Goal: Obtain resource: Obtain resource

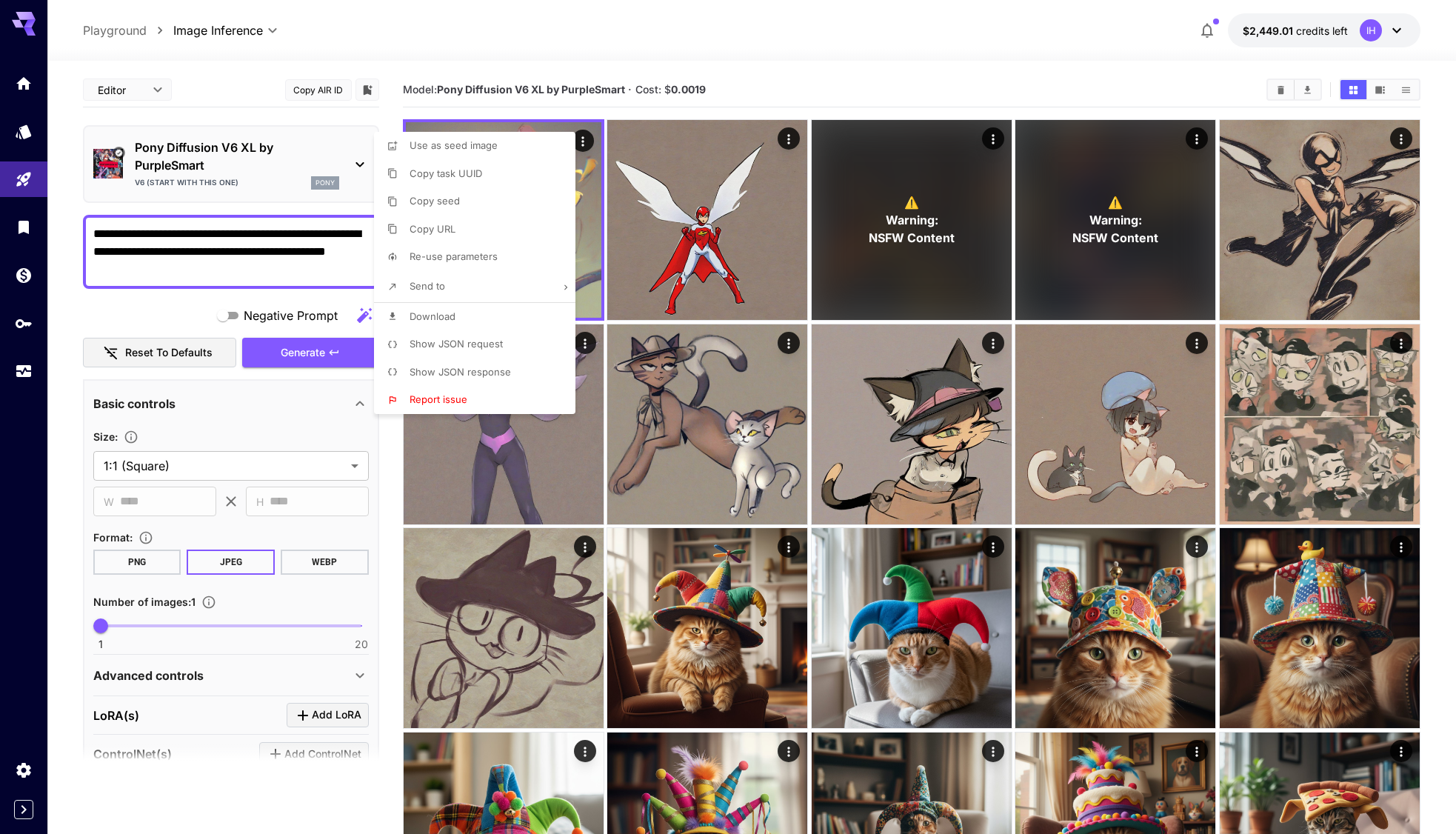
click at [736, 237] on div at bounding box center [728, 417] width 1456 height 834
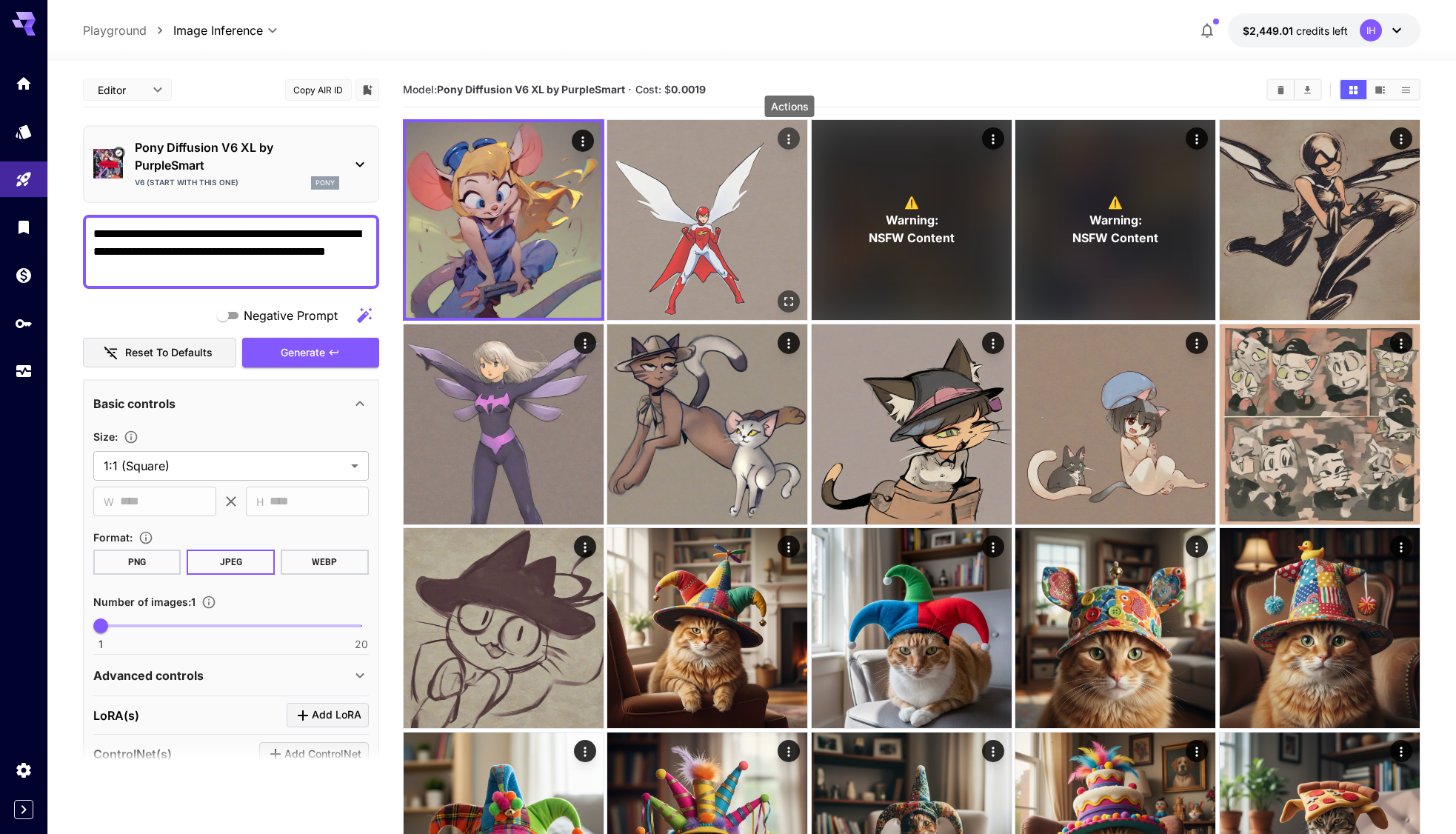
click at [788, 141] on icon "Actions" at bounding box center [789, 139] width 15 height 15
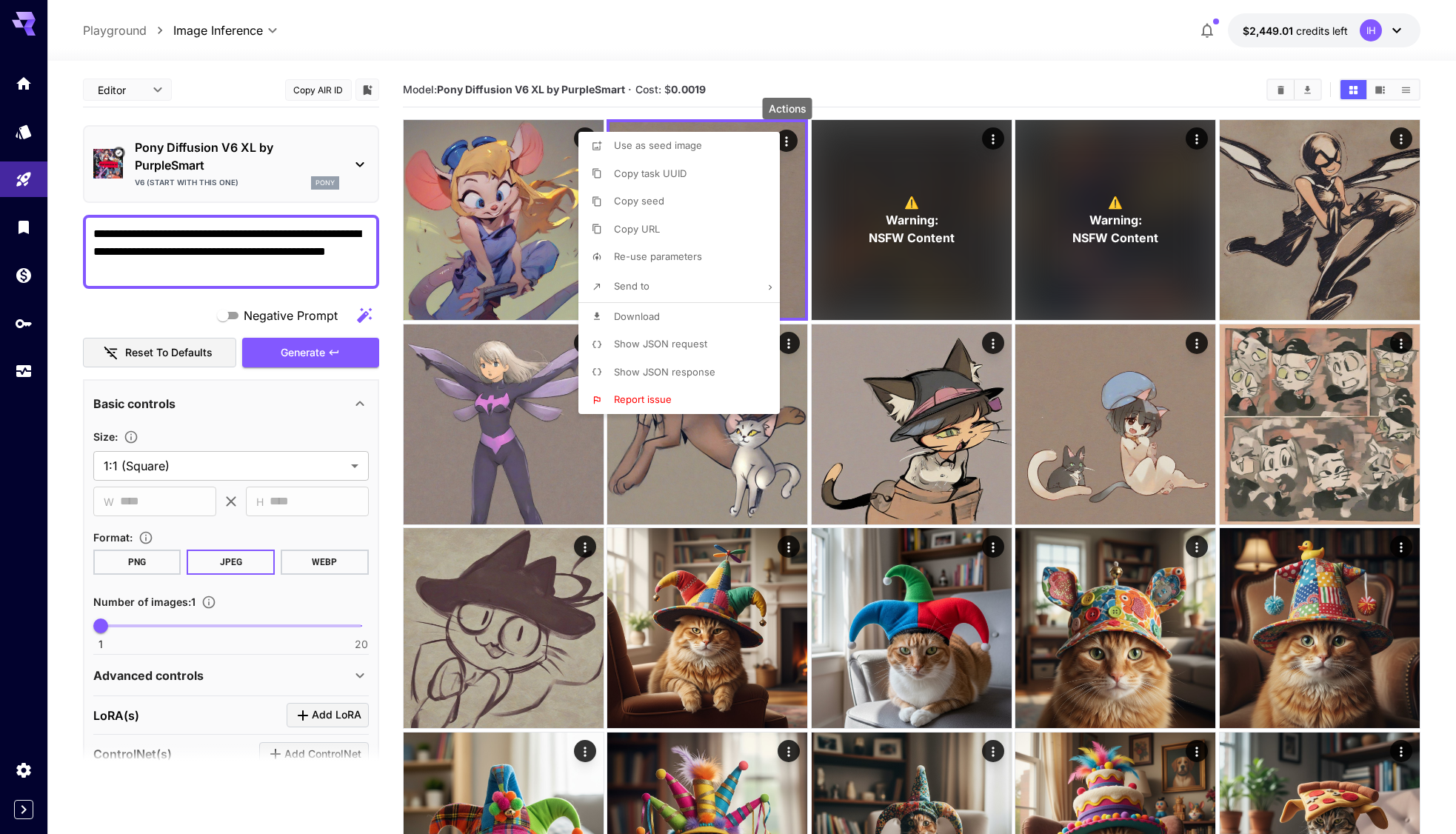
click at [691, 312] on li "Download" at bounding box center [683, 317] width 210 height 28
click at [731, 75] on div at bounding box center [728, 417] width 1456 height 834
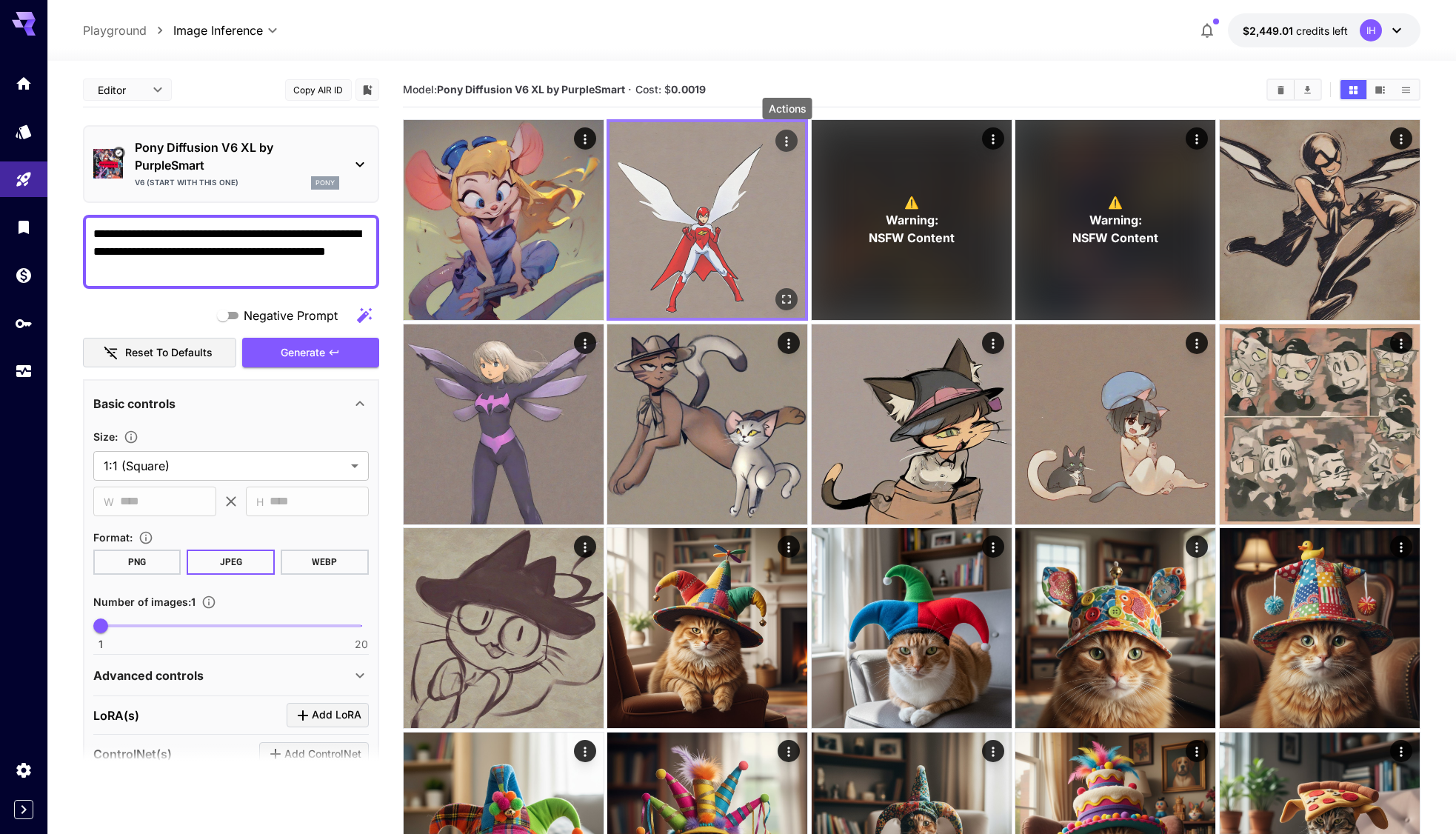
click at [788, 143] on icon "Actions" at bounding box center [787, 141] width 15 height 15
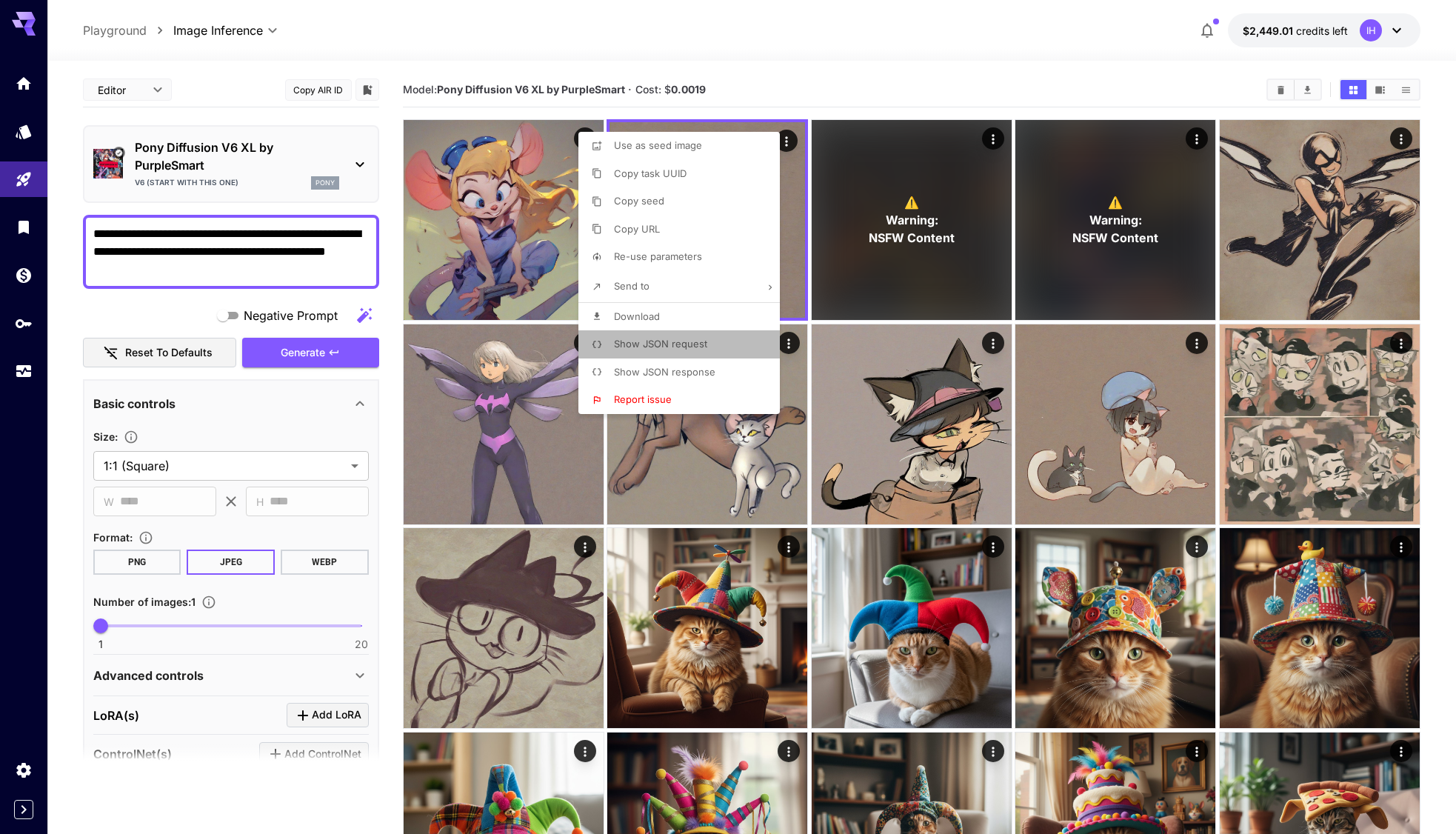
click at [714, 342] on li "Show JSON request" at bounding box center [683, 345] width 210 height 28
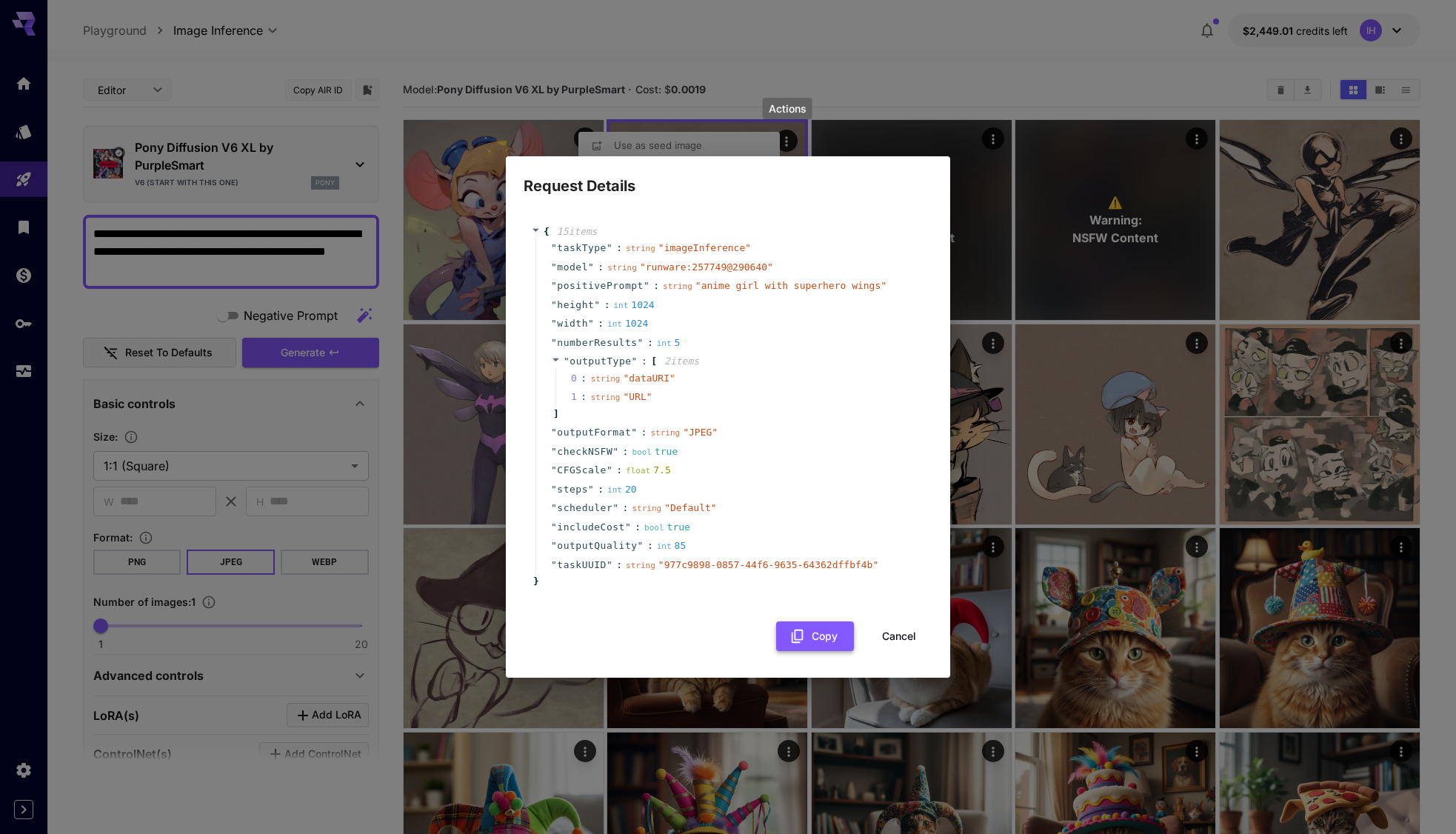
click at [809, 632] on button "Copy" at bounding box center [815, 637] width 78 height 30
click at [862, 60] on div "Request Details { 15 item s " taskType " : string " imageInference " " model " …" at bounding box center [728, 417] width 1456 height 834
click at [813, 85] on div "Request Details { 15 item s " taskType " : string " imageInference " " model " …" at bounding box center [728, 417] width 1456 height 834
click at [901, 632] on button "Cancel" at bounding box center [898, 637] width 66 height 30
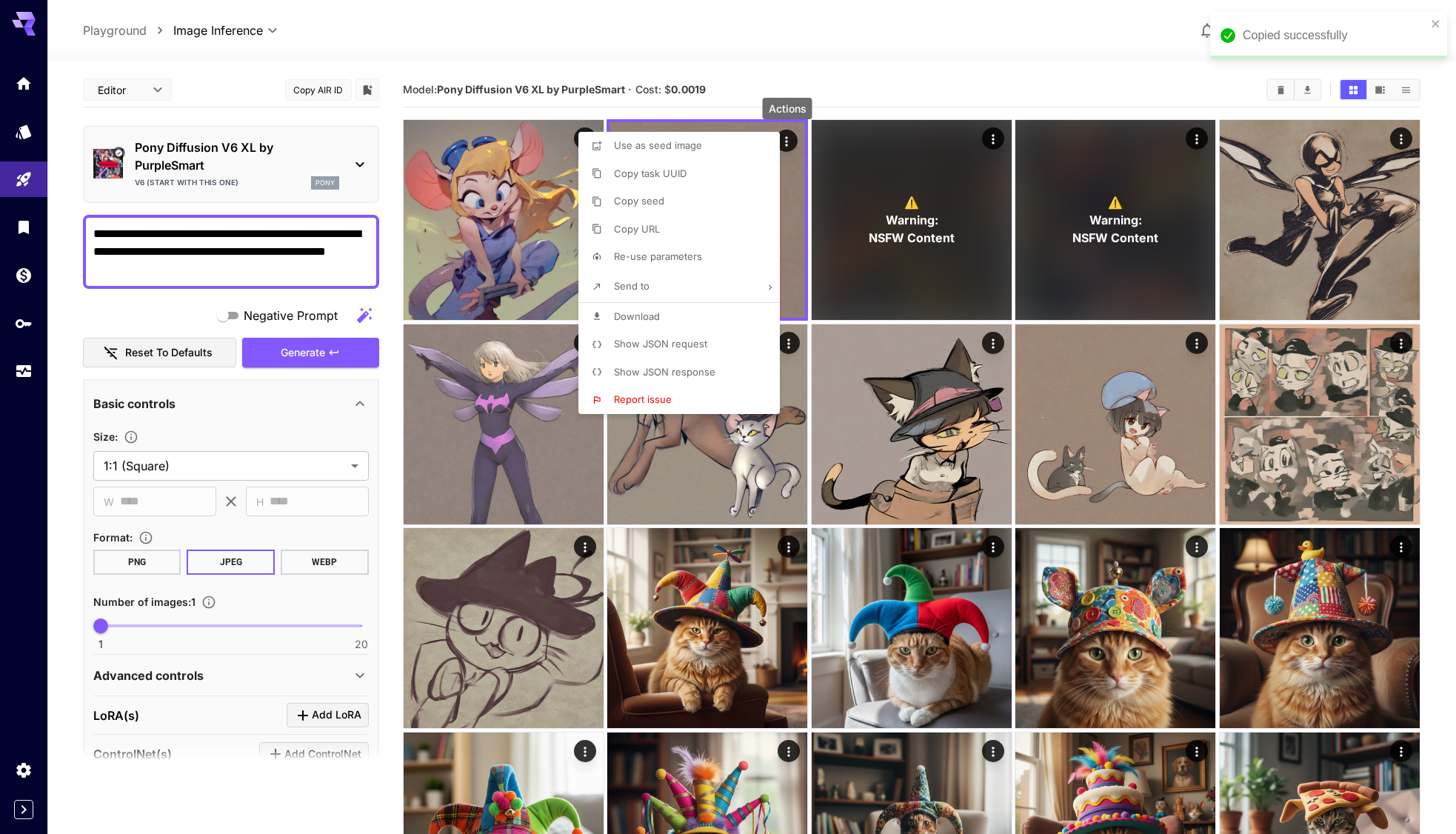
click at [688, 310] on li "Download" at bounding box center [683, 317] width 210 height 28
click at [677, 337] on p "Show JSON request" at bounding box center [660, 345] width 94 height 15
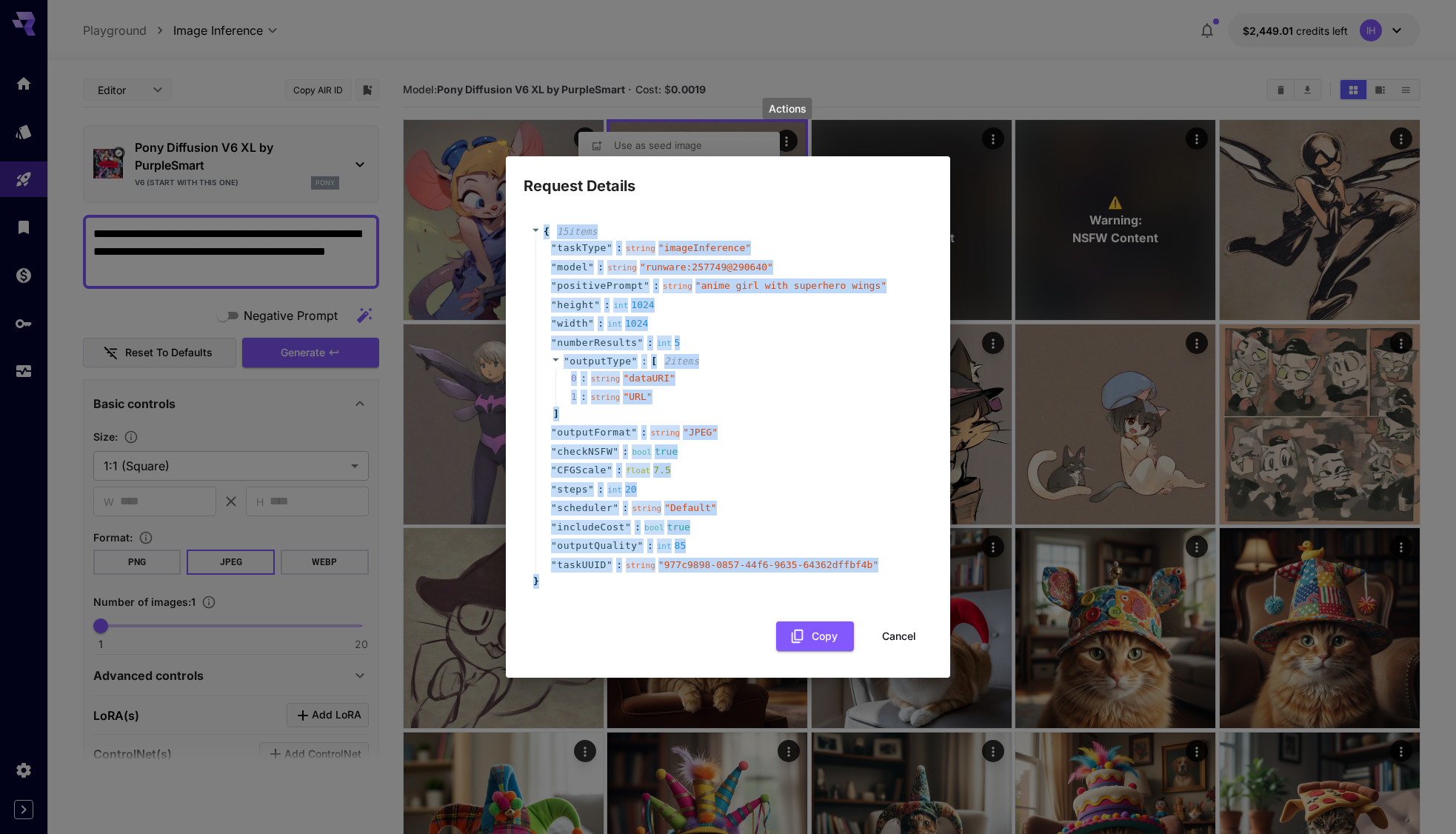
drag, startPoint x: 541, startPoint y: 233, endPoint x: 555, endPoint y: 590, distance: 357.3
click at [552, 595] on div "{ 15 item s " taskType " : string " imageInference " " model " : string " runwa…" at bounding box center [728, 406] width 409 height 394
copy div "{ 15 item s " taskType " : string " imageInference " " model " : string " runwa…"
